Goal: Information Seeking & Learning: Learn about a topic

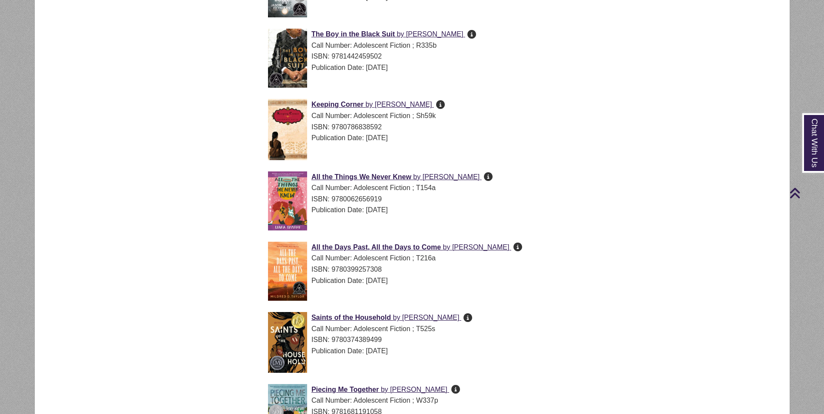
scroll to position [2030, 0]
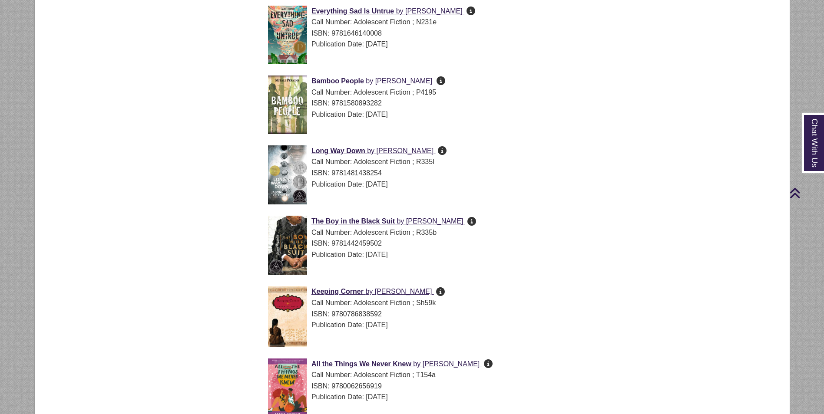
drag, startPoint x: 819, startPoint y: 245, endPoint x: 807, endPoint y: 324, distance: 80.4
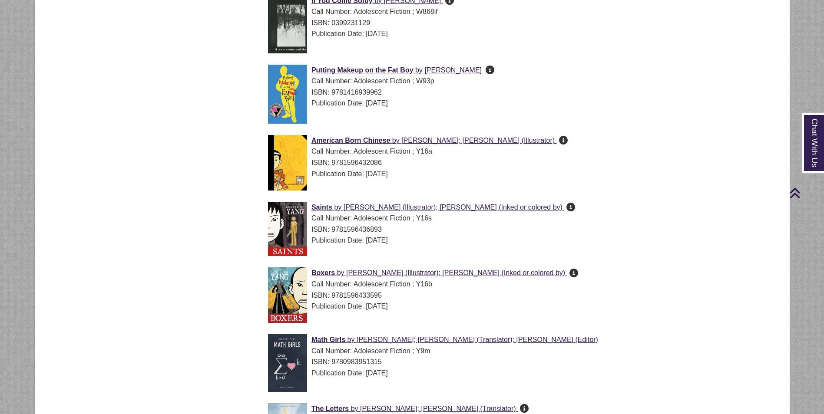
scroll to position [2684, 0]
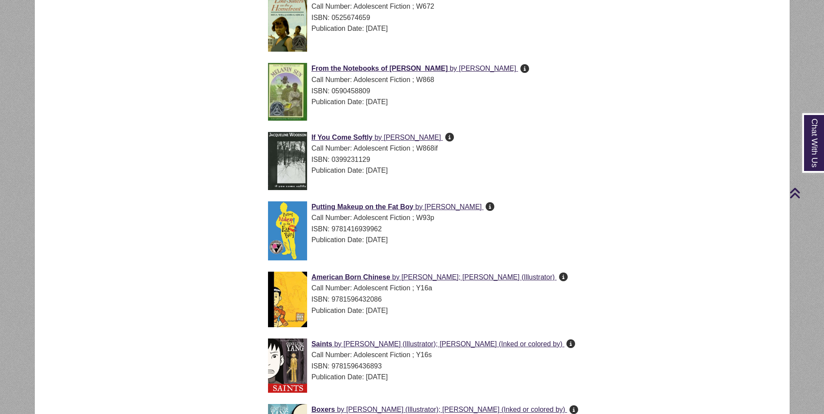
click at [485, 207] on icon "[PERSON_NAME] knows that he's fabulous. He's got a better sense of style than h…" at bounding box center [489, 206] width 9 height 0
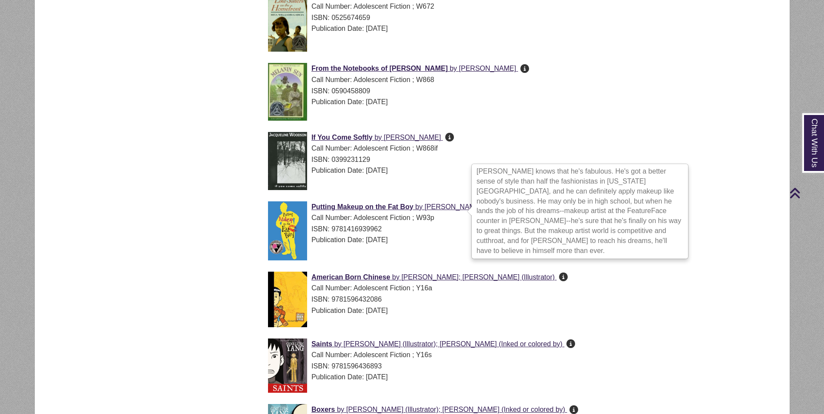
click at [559, 277] on icon "A tour-de-force by rising [DEMOGRAPHIC_DATA] comics star [PERSON_NAME],American…" at bounding box center [563, 277] width 9 height 0
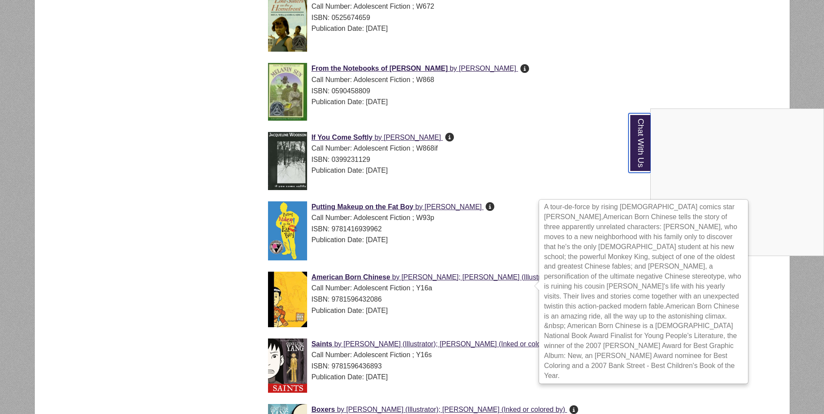
click at [643, 141] on link "Chat With Us" at bounding box center [639, 142] width 22 height 59
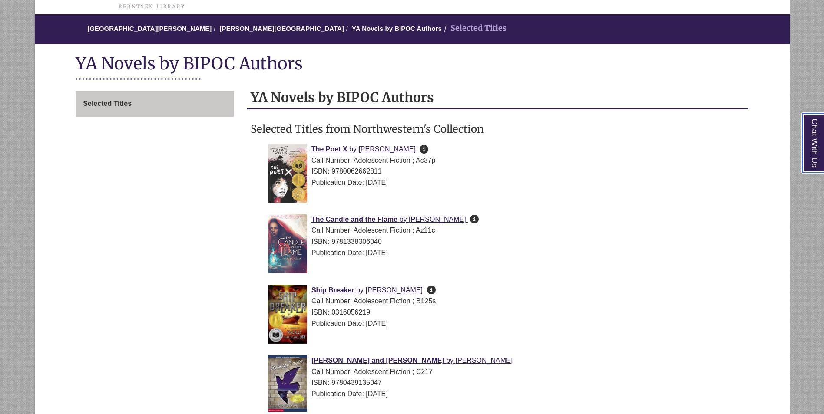
scroll to position [174, 0]
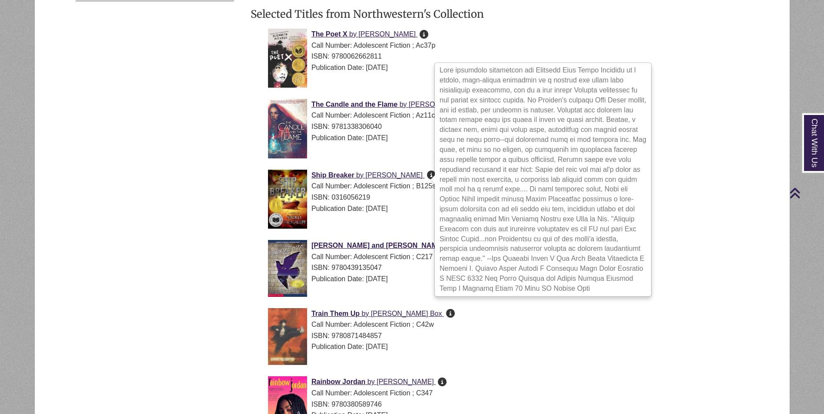
click at [427, 175] on icon at bounding box center [431, 175] width 9 height 0
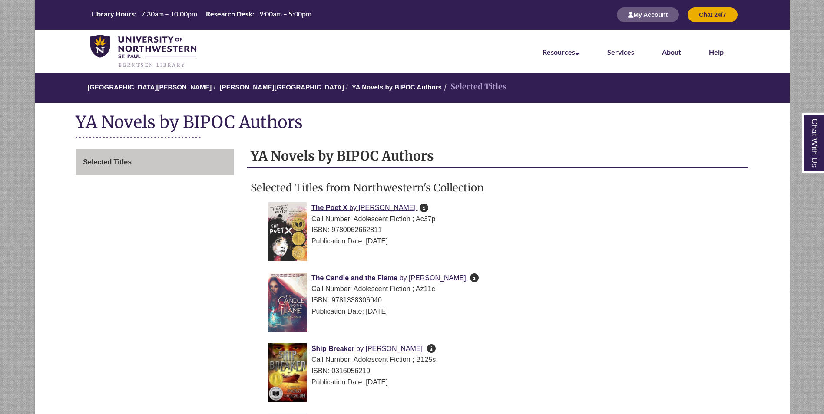
scroll to position [87, 0]
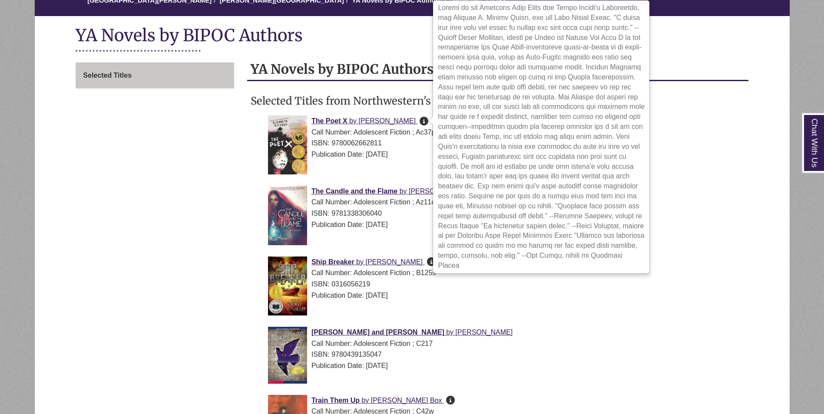
click at [423, 121] on icon at bounding box center [423, 121] width 9 height 0
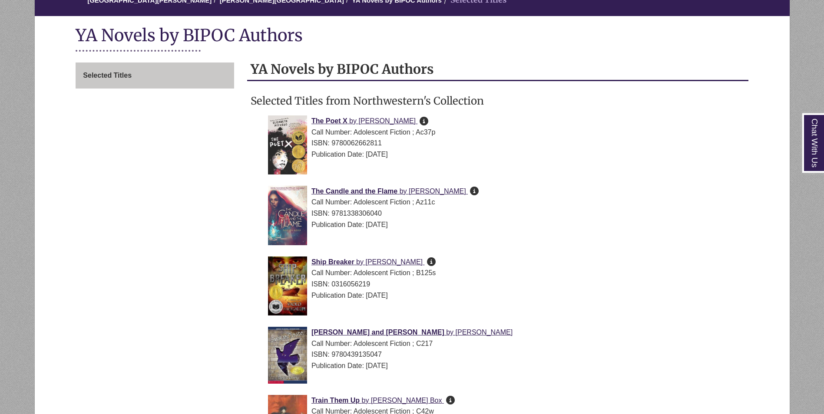
click at [565, 373] on div "[PERSON_NAME] and [PERSON_NAME] by [PERSON_NAME] Call Number: Adolescent Fictio…" at bounding box center [504, 357] width 473 height 61
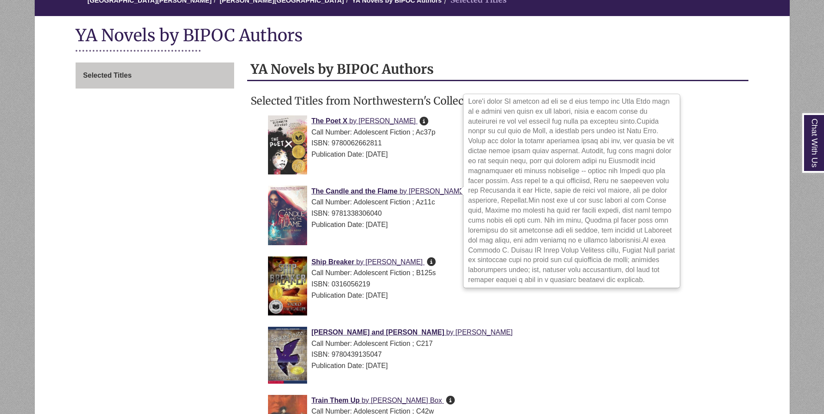
click at [470, 191] on icon at bounding box center [474, 191] width 9 height 0
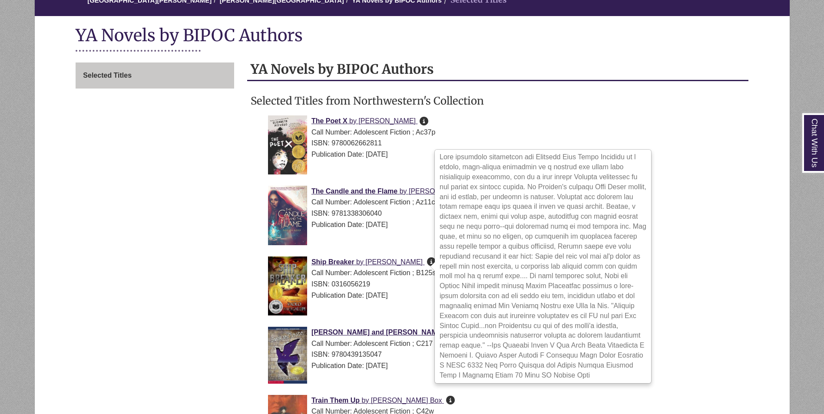
click at [427, 262] on icon at bounding box center [431, 261] width 9 height 0
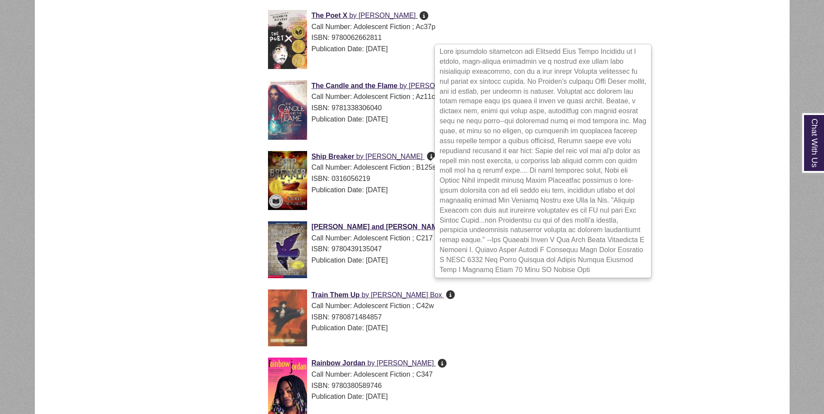
scroll to position [217, 0]
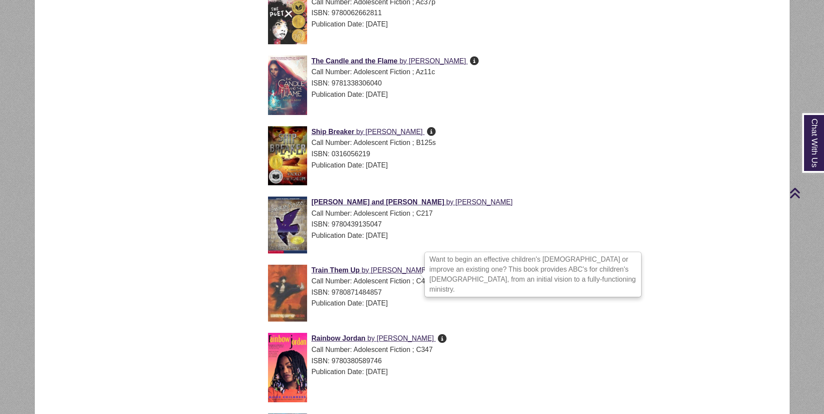
click at [446, 270] on icon "Want to begin an effective children's [DEMOGRAPHIC_DATA] or improve an existing…" at bounding box center [450, 270] width 9 height 0
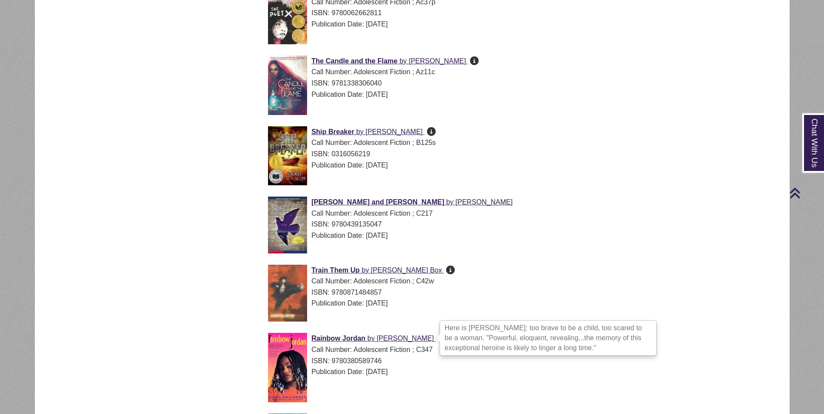
click at [438, 339] on icon "Here is [PERSON_NAME]: too brave to be a child, too scared to be a woman. "Powe…" at bounding box center [442, 338] width 9 height 0
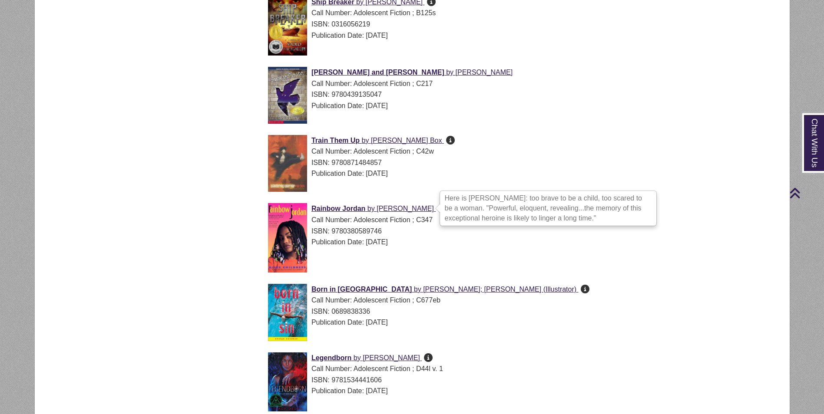
scroll to position [347, 0]
click at [580, 288] on icon "[PERSON_NAME] got out of the swing and walked in back of me. "I've seen you swi…" at bounding box center [584, 288] width 9 height 0
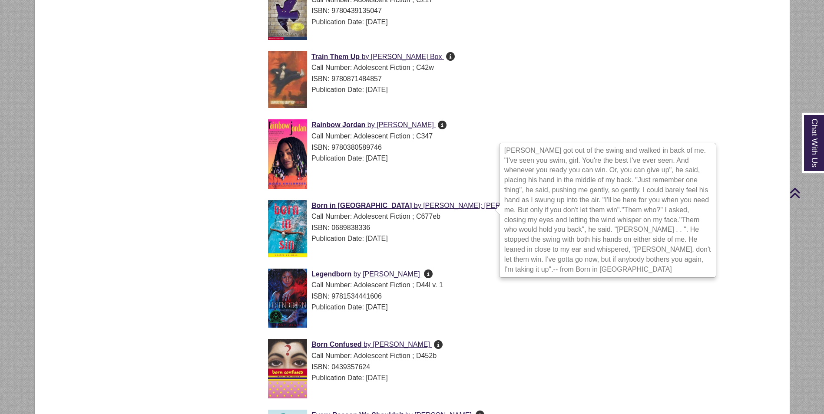
scroll to position [434, 0]
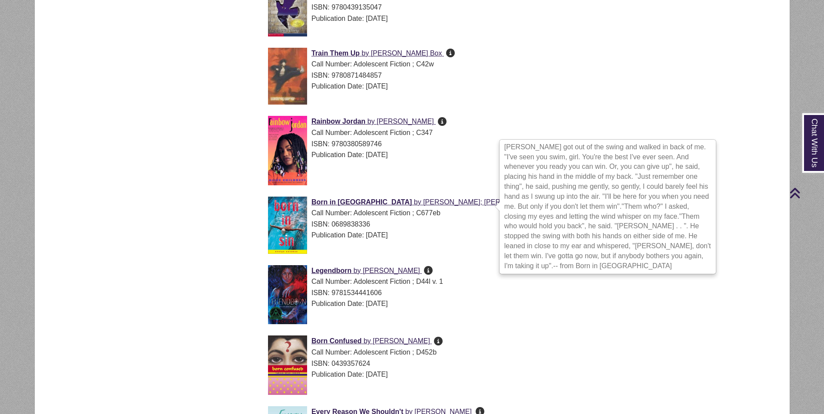
click at [424, 270] on icon at bounding box center [428, 270] width 9 height 0
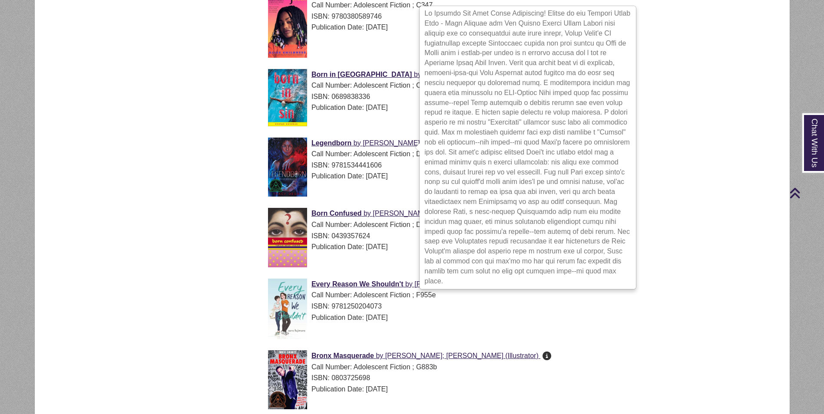
scroll to position [564, 0]
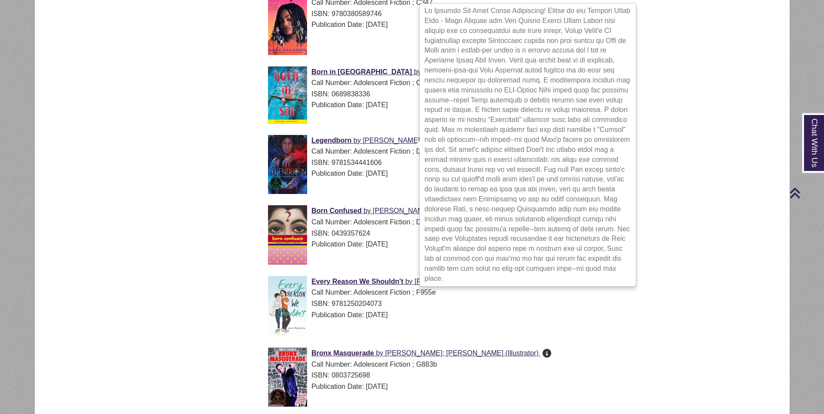
click at [475, 281] on icon at bounding box center [479, 281] width 9 height 0
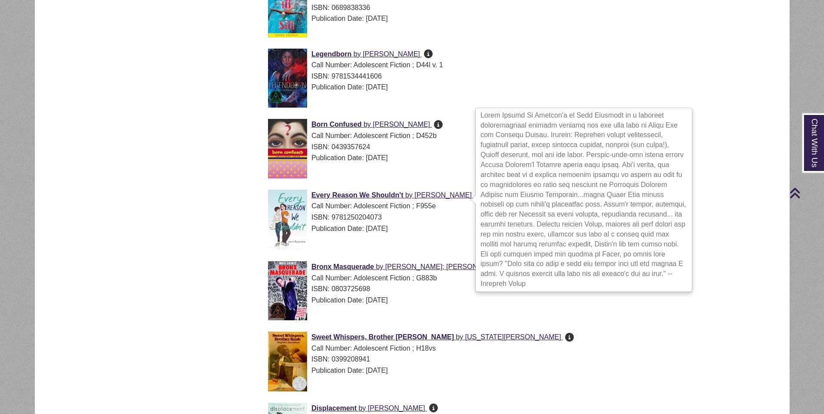
scroll to position [651, 0]
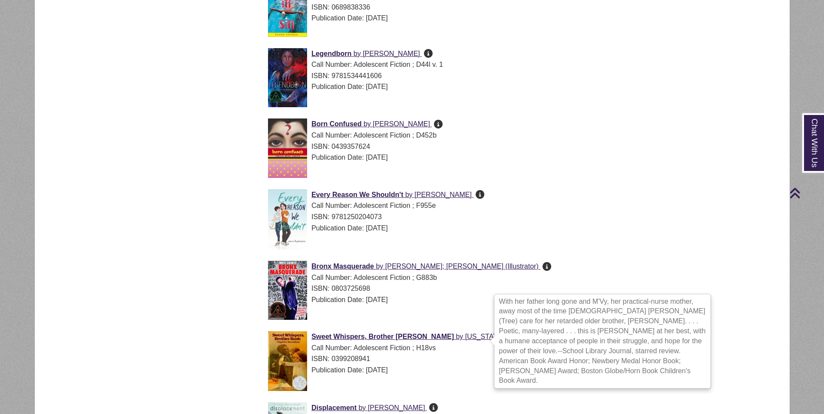
click at [565, 336] on icon "With her father long gone and M'Vy, her practical-nurse mother, away most of th…" at bounding box center [569, 336] width 9 height 0
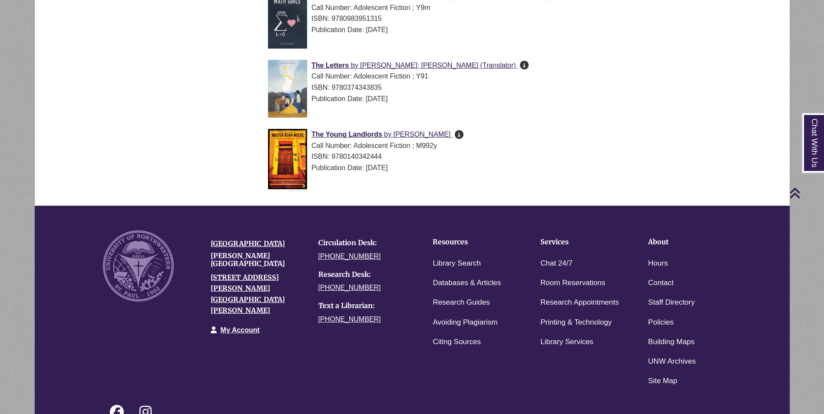
scroll to position [3229, 0]
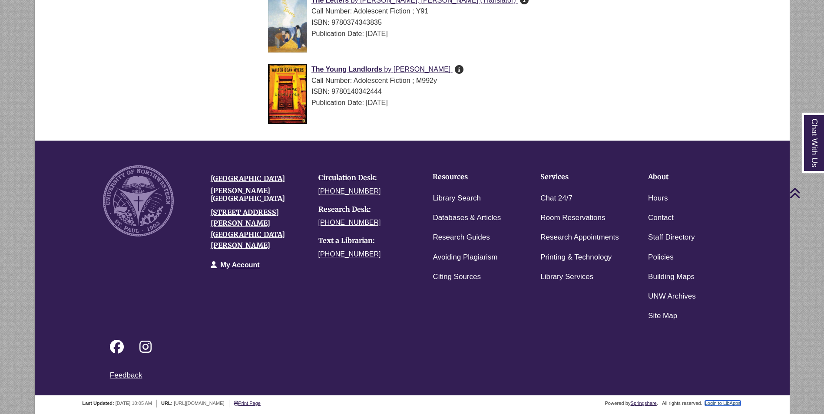
click at [722, 404] on link "Login to LibApps" at bounding box center [723, 403] width 36 height 5
